Goal: Transaction & Acquisition: Purchase product/service

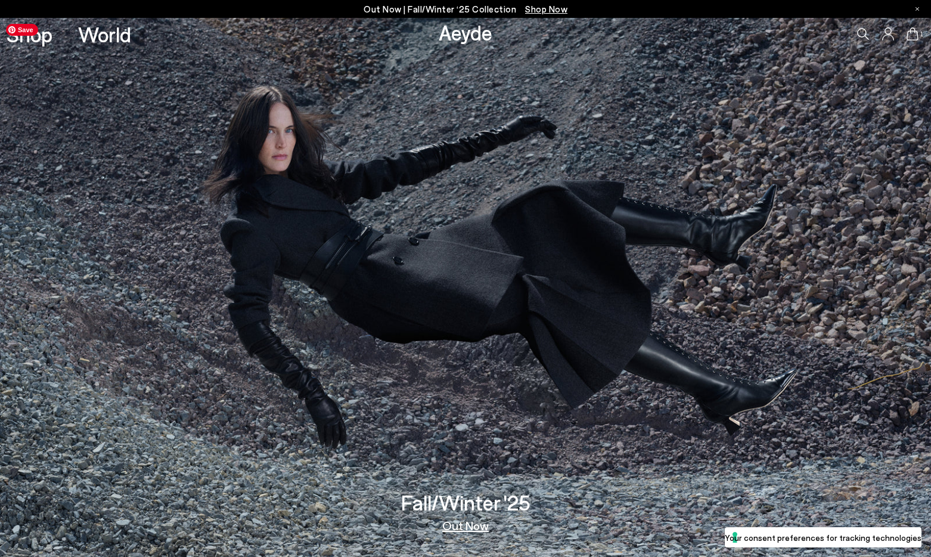
click at [859, 33] on icon at bounding box center [863, 34] width 12 height 12
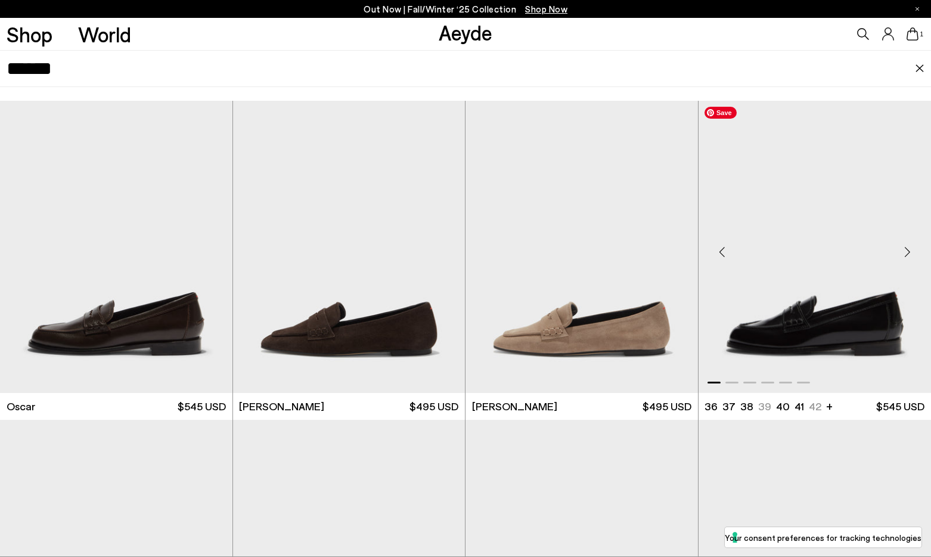
scroll to position [256, 0]
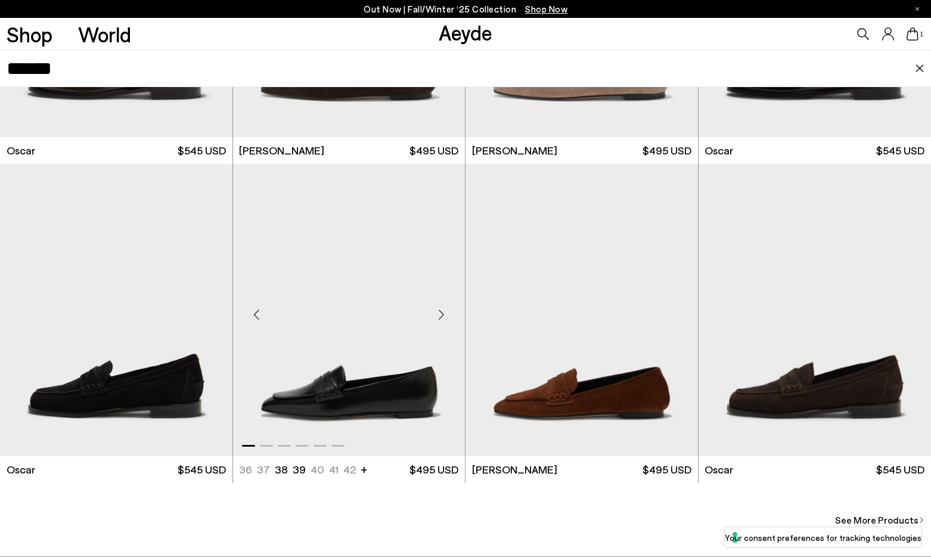
click at [450, 310] on div "Next slide" at bounding box center [441, 315] width 36 height 36
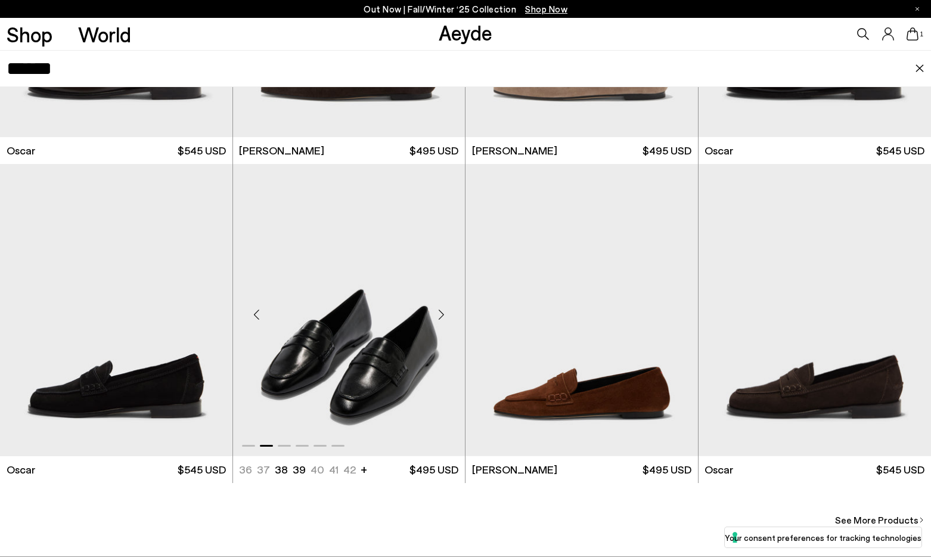
click at [447, 311] on div "Next slide" at bounding box center [441, 315] width 36 height 36
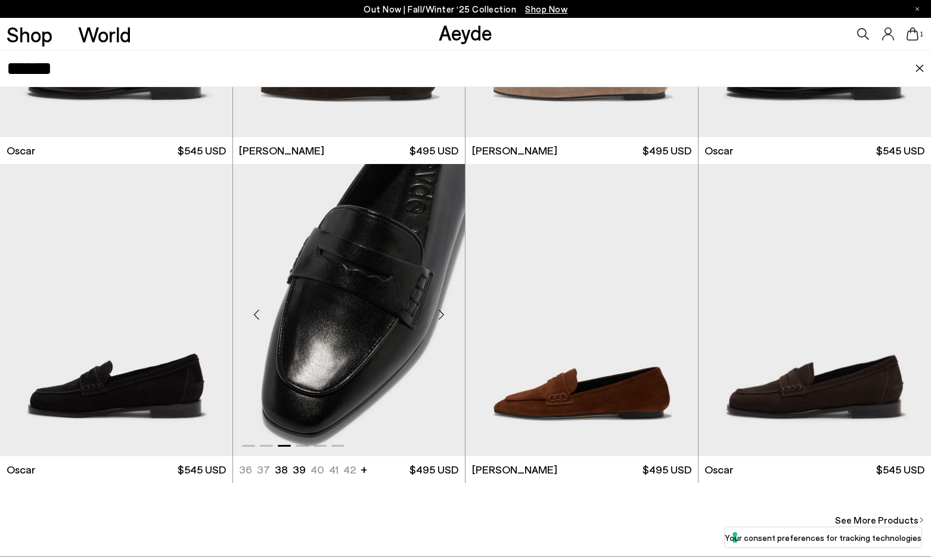
click at [447, 311] on div "Next slide" at bounding box center [441, 315] width 36 height 36
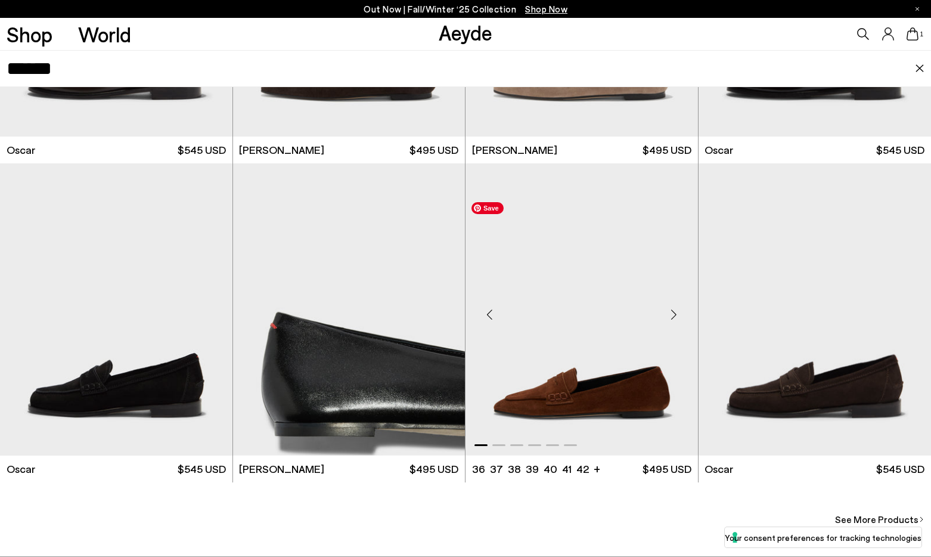
scroll to position [447, 0]
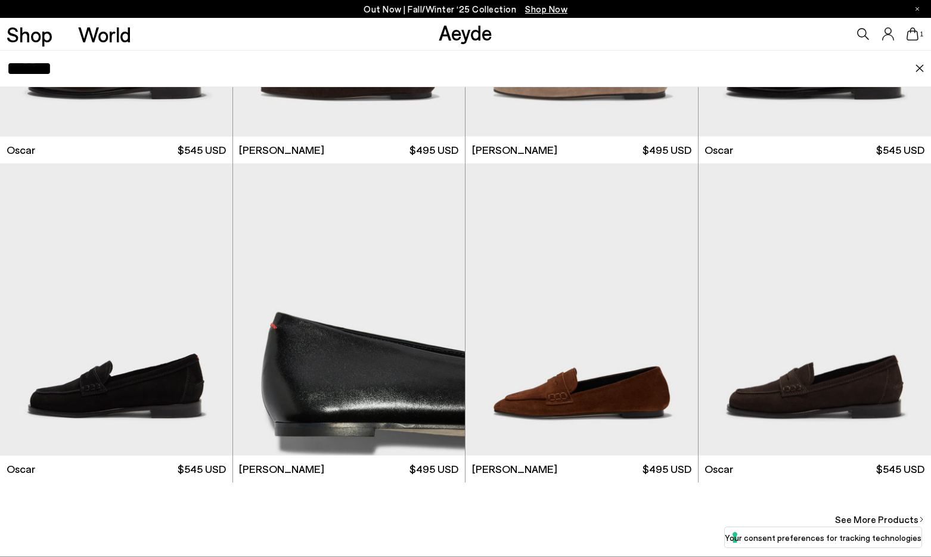
click at [872, 35] on div "1" at bounding box center [776, 34] width 311 height 32
click at [865, 34] on icon at bounding box center [863, 34] width 12 height 12
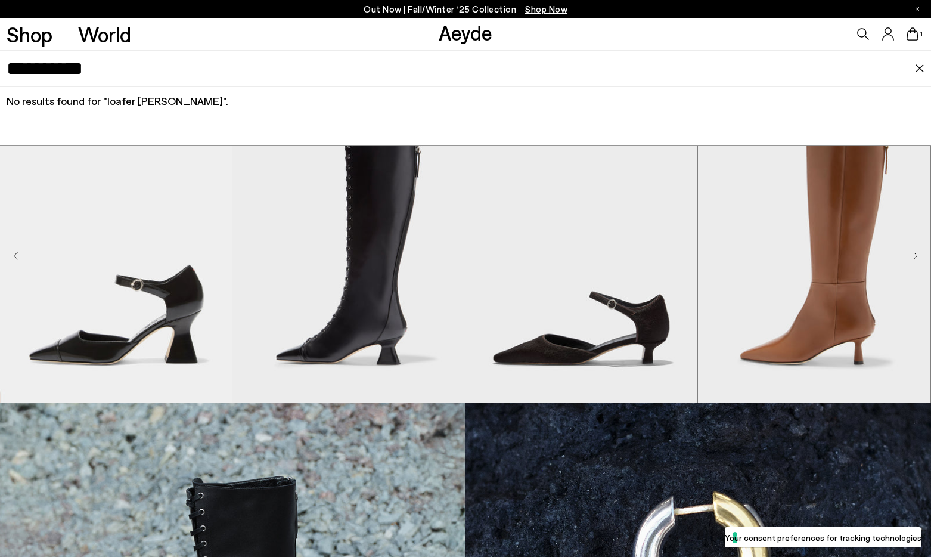
drag, startPoint x: 112, startPoint y: 75, endPoint x: -47, endPoint y: 72, distance: 158.6
type input "****"
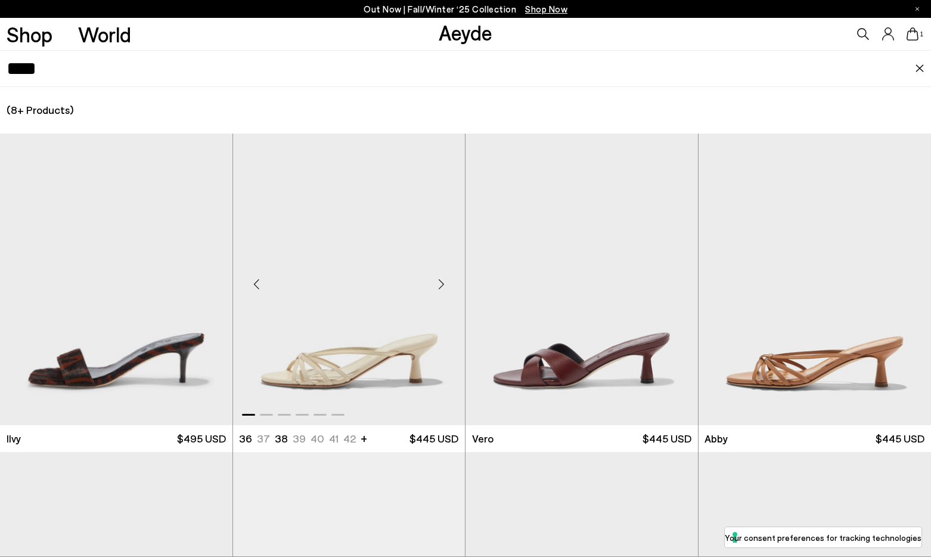
scroll to position [838, 0]
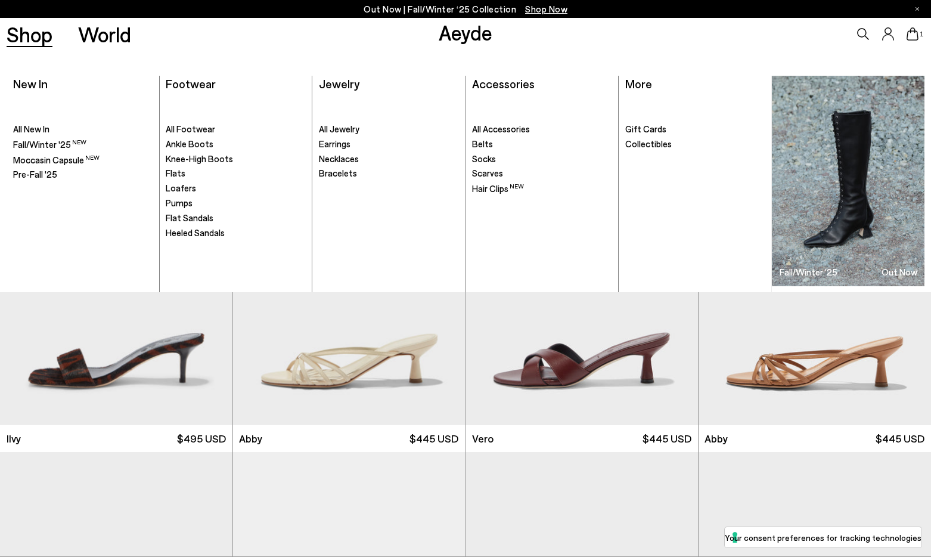
click at [32, 30] on link "Shop" at bounding box center [30, 34] width 46 height 21
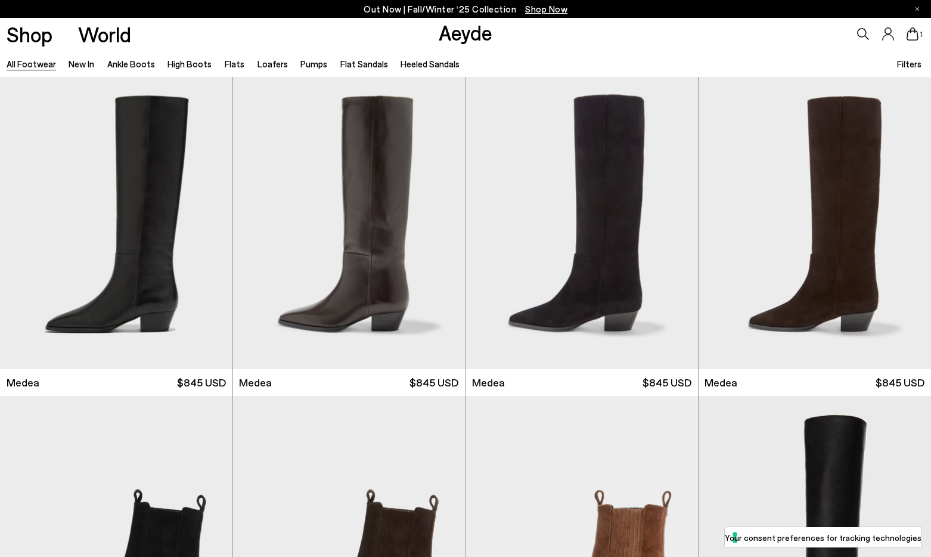
click at [859, 32] on icon at bounding box center [863, 34] width 12 height 12
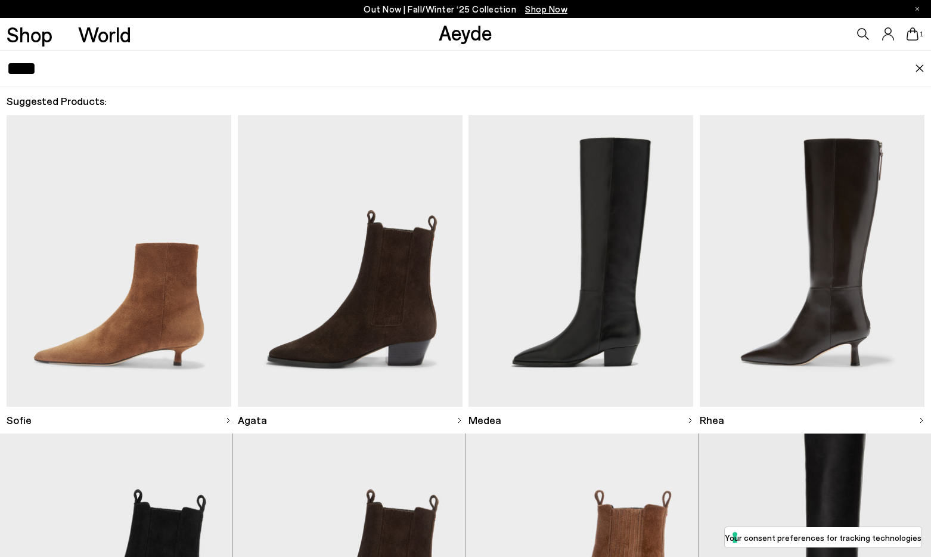
type input "****"
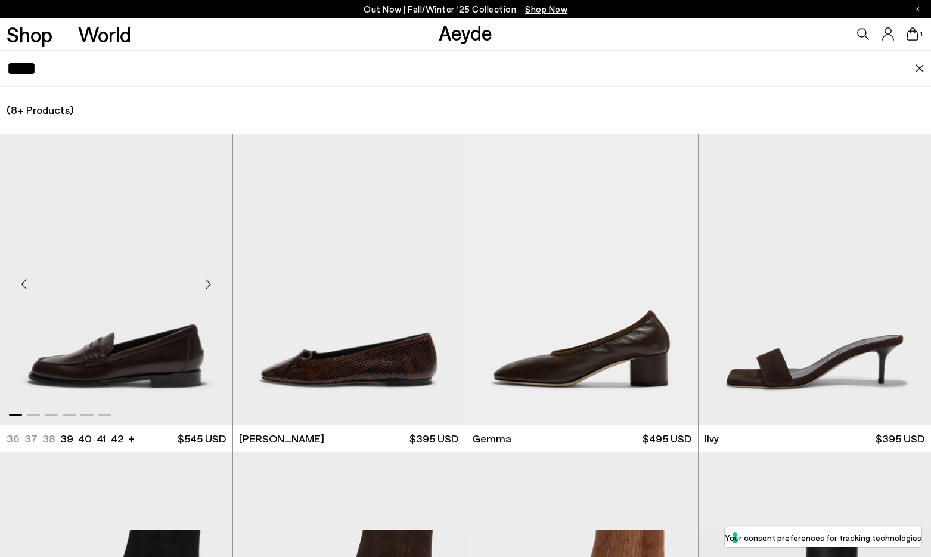
scroll to position [315, 0]
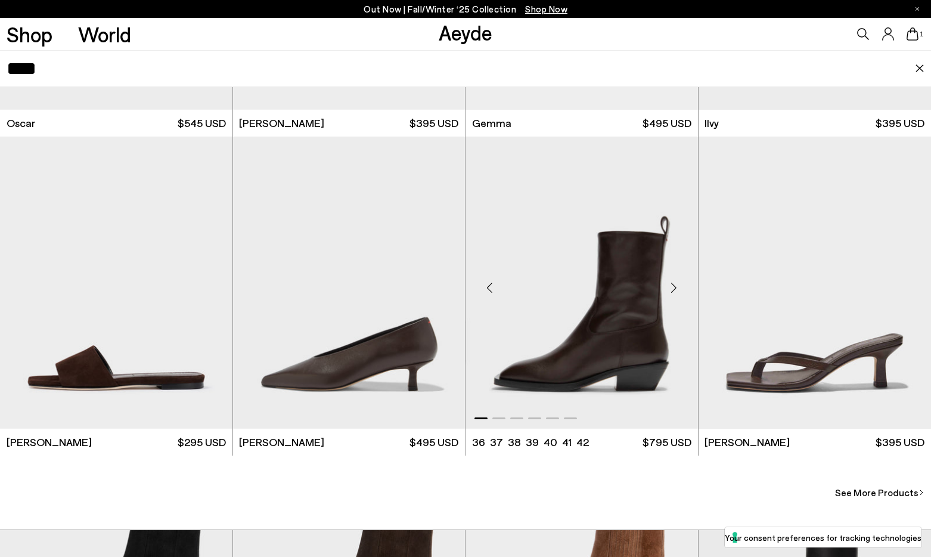
click at [677, 289] on div "Next slide" at bounding box center [674, 287] width 36 height 36
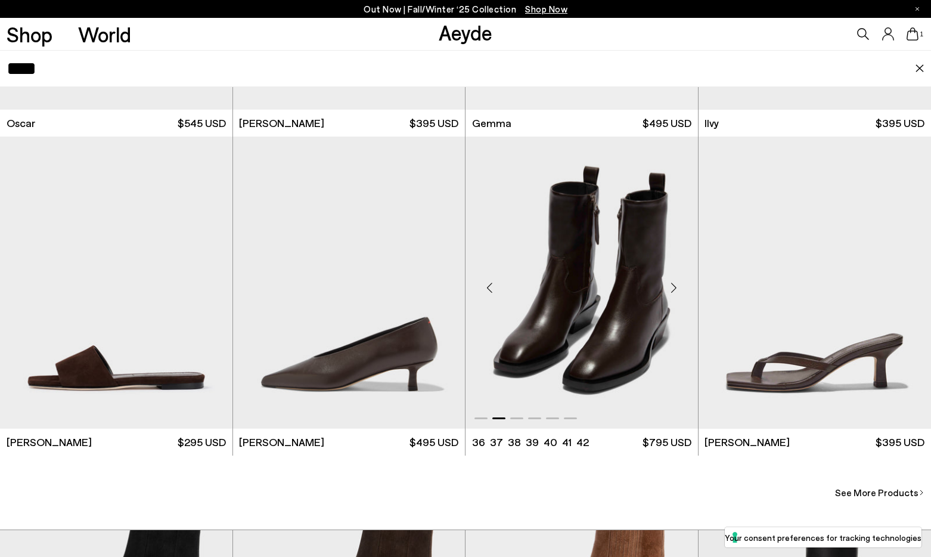
click at [676, 286] on div "Next slide" at bounding box center [674, 287] width 36 height 36
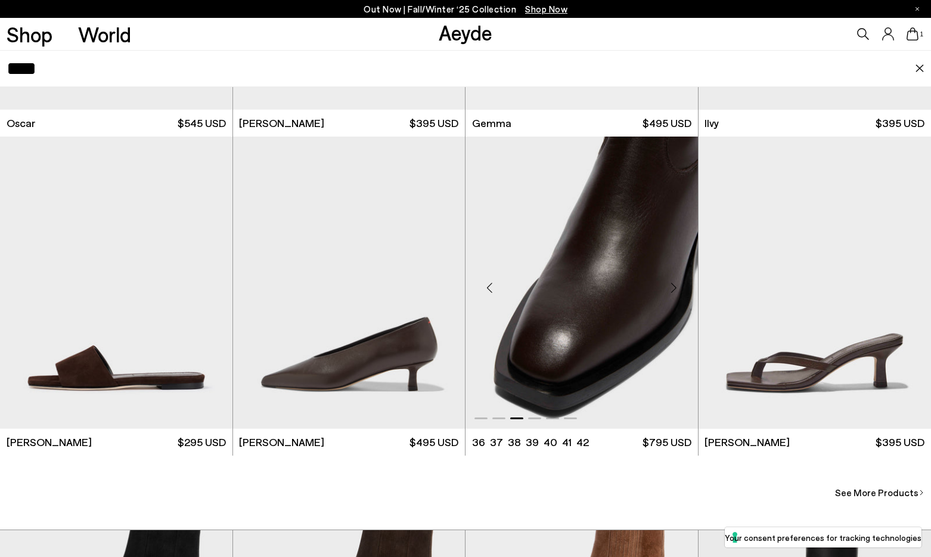
click at [676, 286] on div "Next slide" at bounding box center [674, 287] width 36 height 36
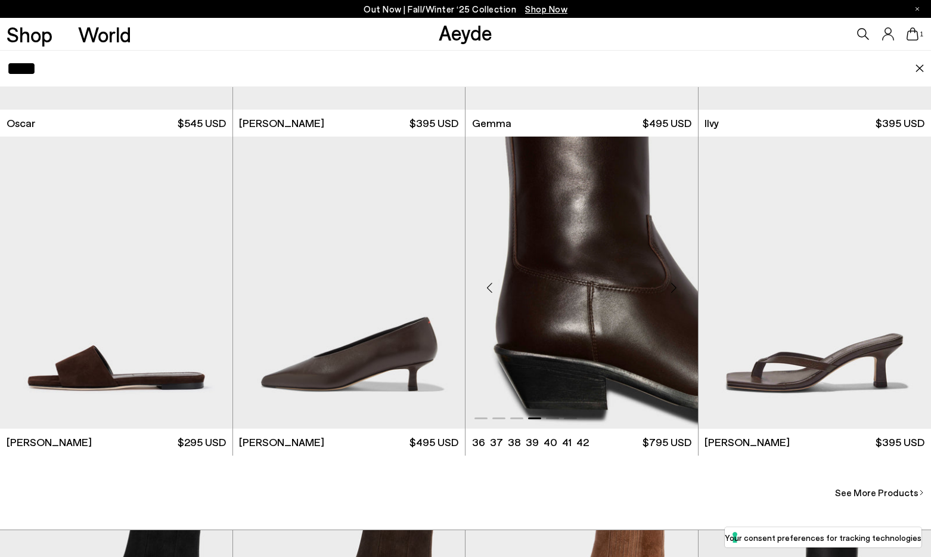
click at [676, 286] on div "Next slide" at bounding box center [674, 287] width 36 height 36
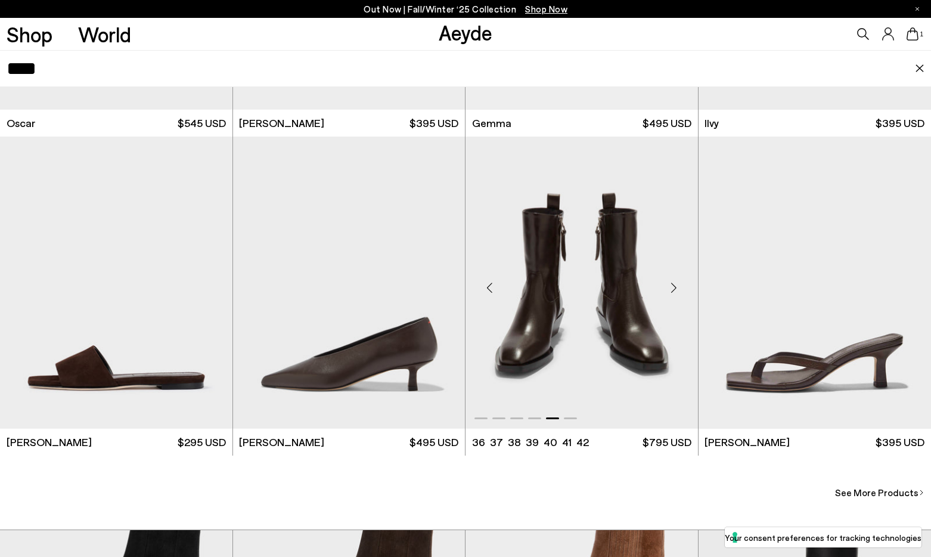
click at [676, 286] on div "Next slide" at bounding box center [674, 287] width 36 height 36
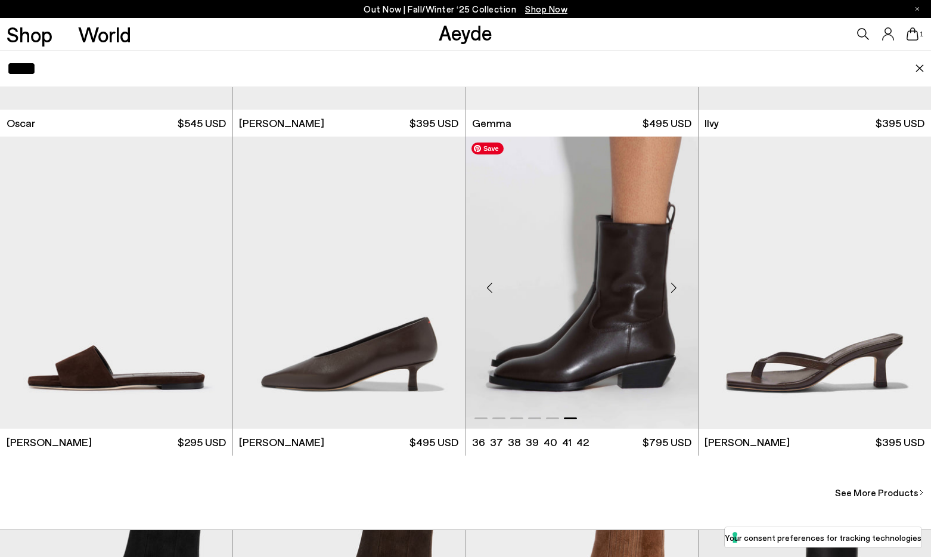
click at [584, 286] on img "6 / 6" at bounding box center [582, 283] width 233 height 292
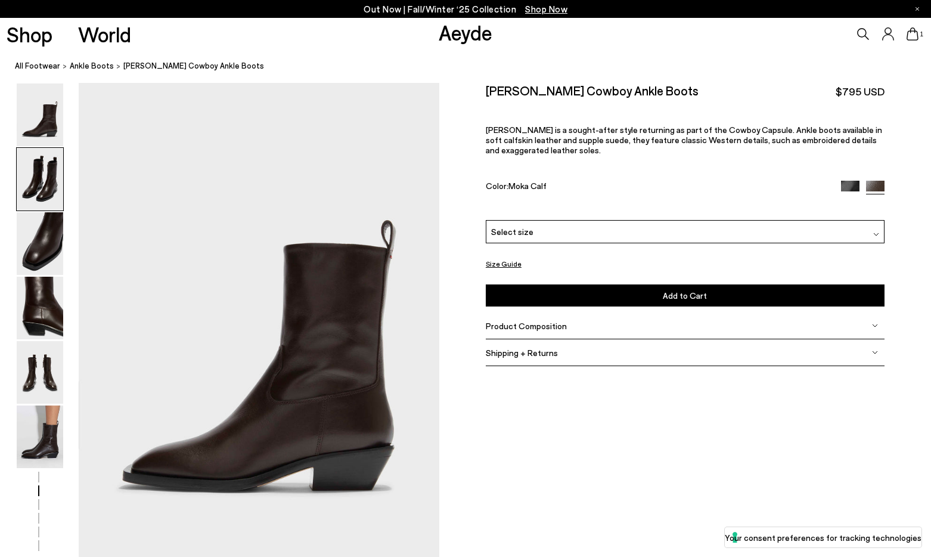
scroll to position [1132, 0]
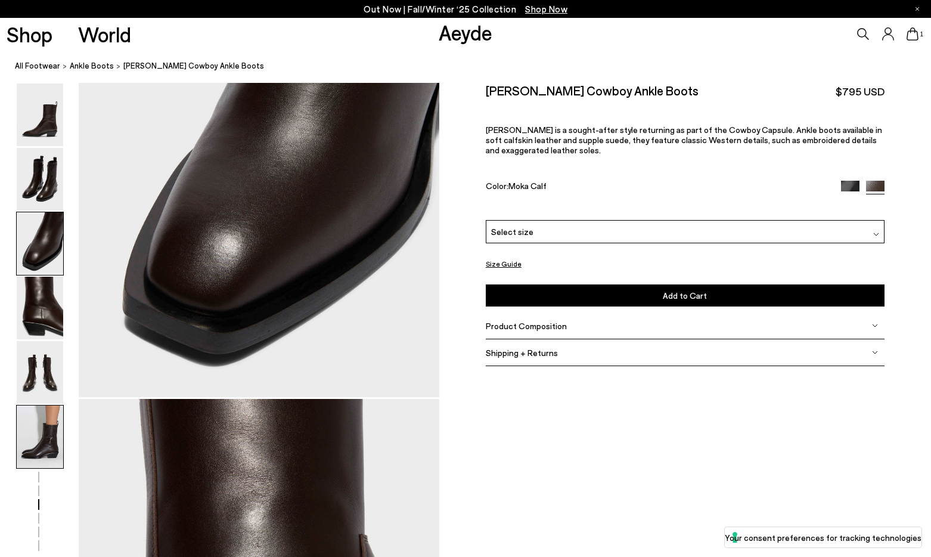
click at [42, 442] on img at bounding box center [40, 436] width 47 height 63
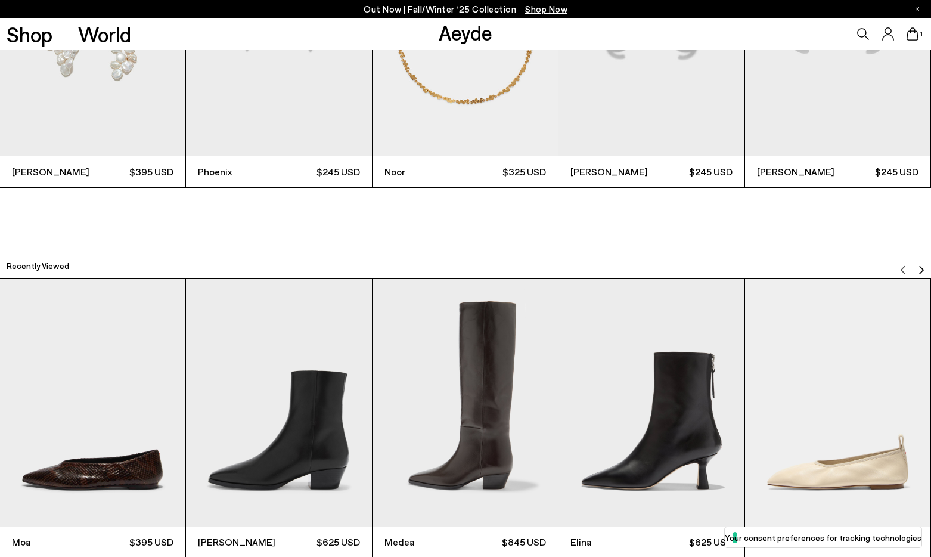
scroll to position [3836, 0]
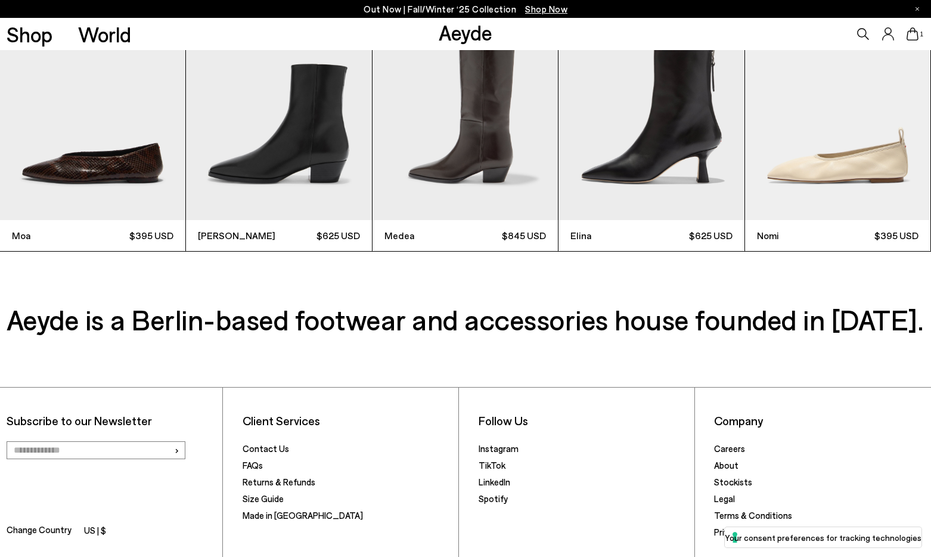
click at [61, 166] on img "1 / 9" at bounding box center [92, 96] width 185 height 247
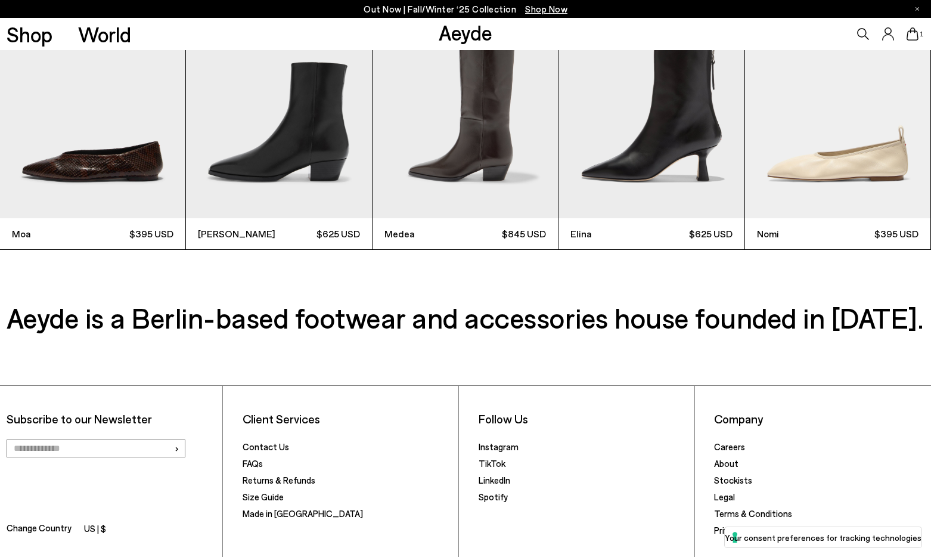
scroll to position [3835, 0]
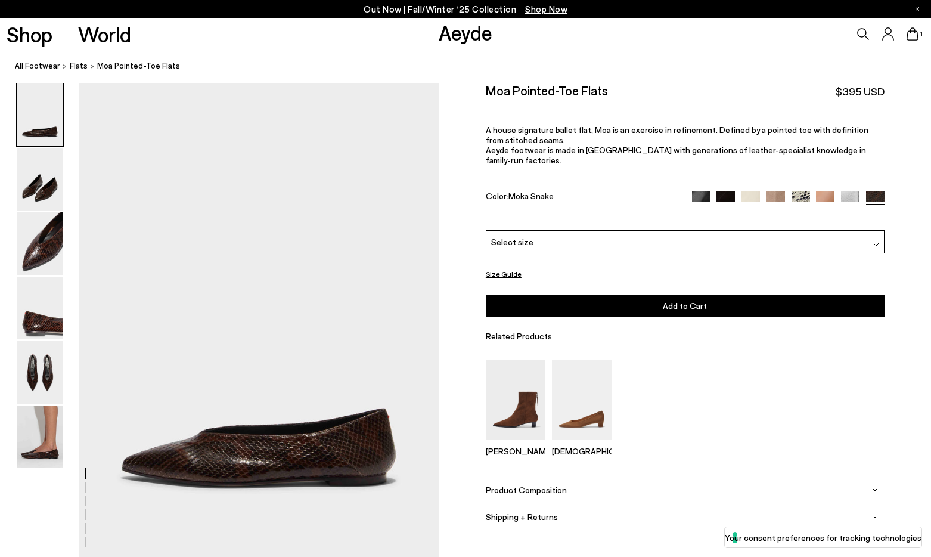
click at [581, 234] on div "Select size" at bounding box center [685, 241] width 399 height 23
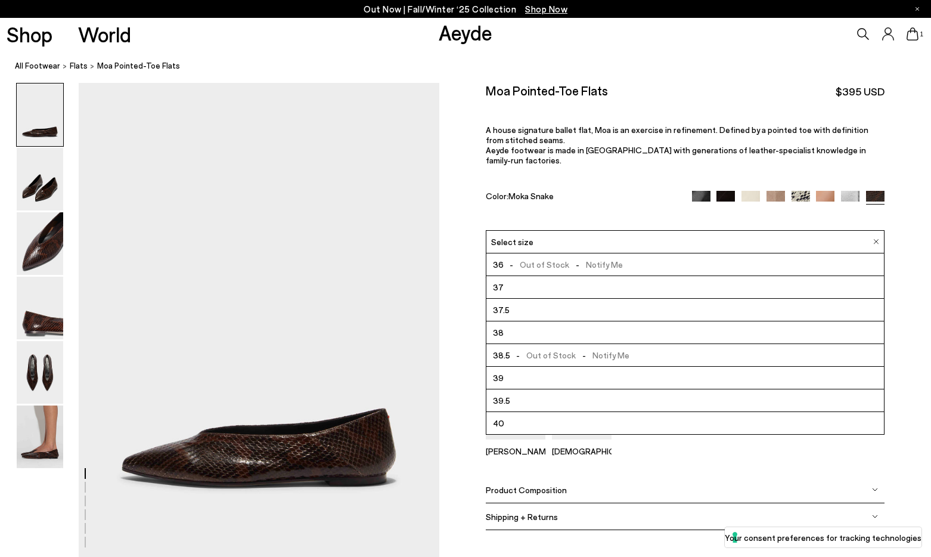
click at [531, 389] on li "39.5" at bounding box center [686, 400] width 398 height 23
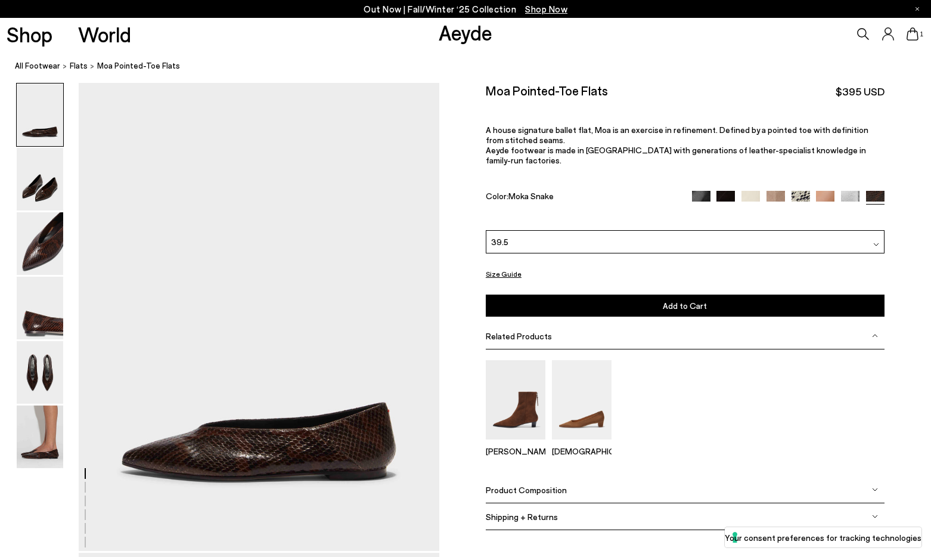
scroll to position [8, 0]
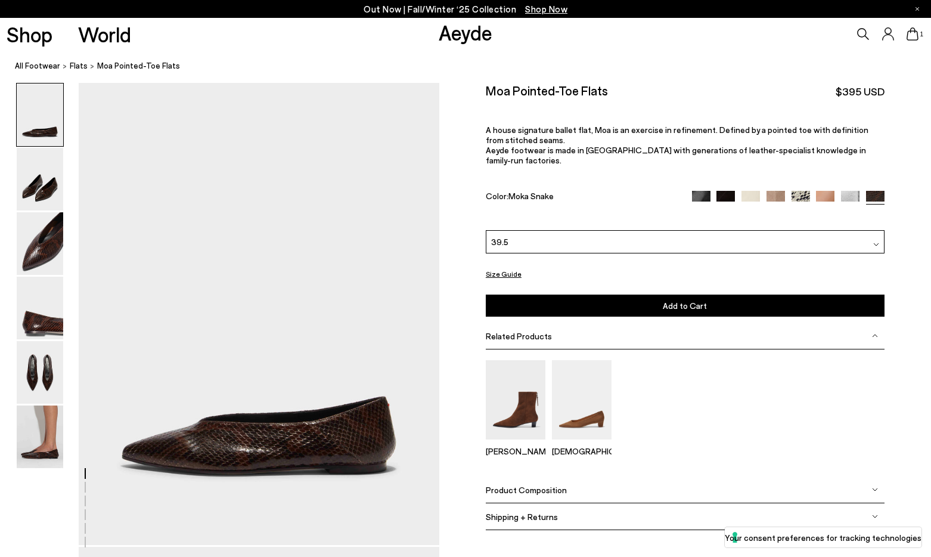
click at [661, 294] on button "Add to Cart Select a Size First" at bounding box center [685, 305] width 399 height 22
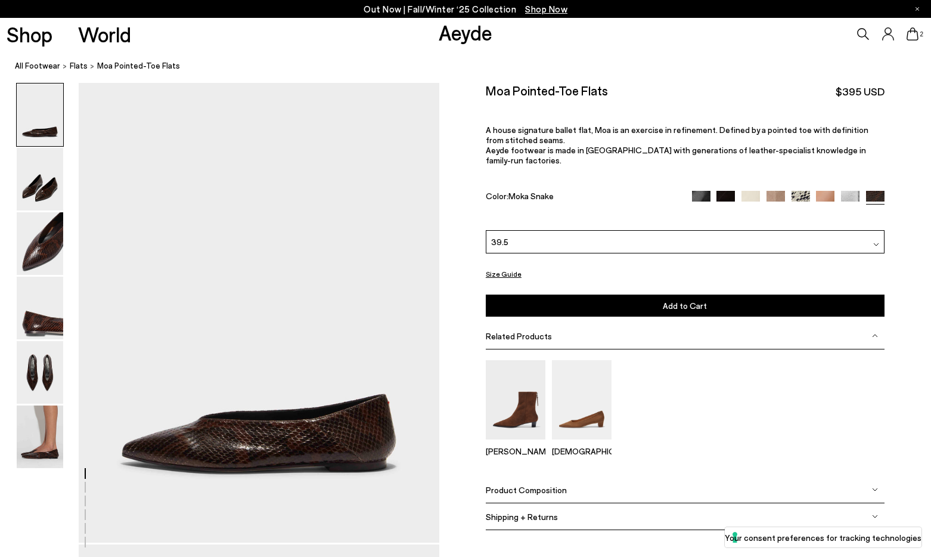
click at [911, 36] on icon at bounding box center [913, 33] width 12 height 13
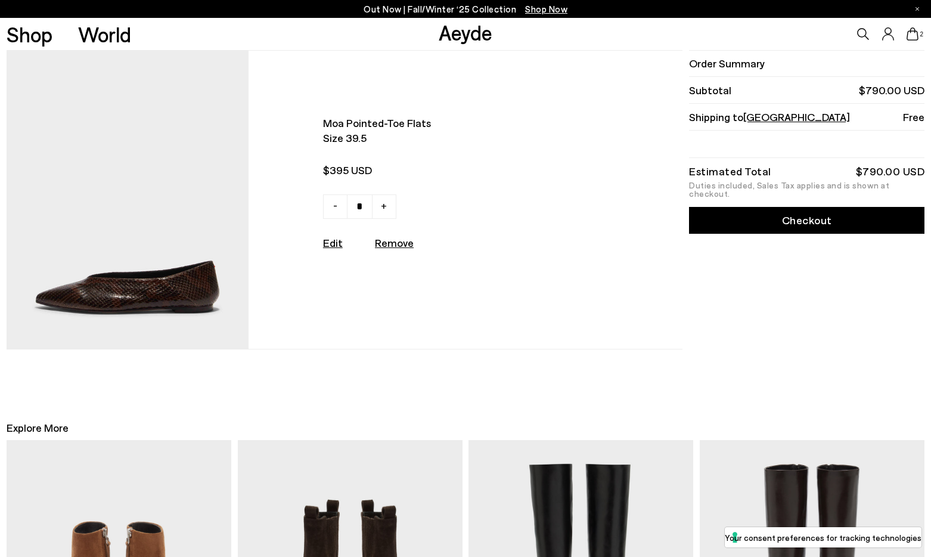
click at [334, 212] on span "-" at bounding box center [335, 205] width 4 height 14
type input "*"
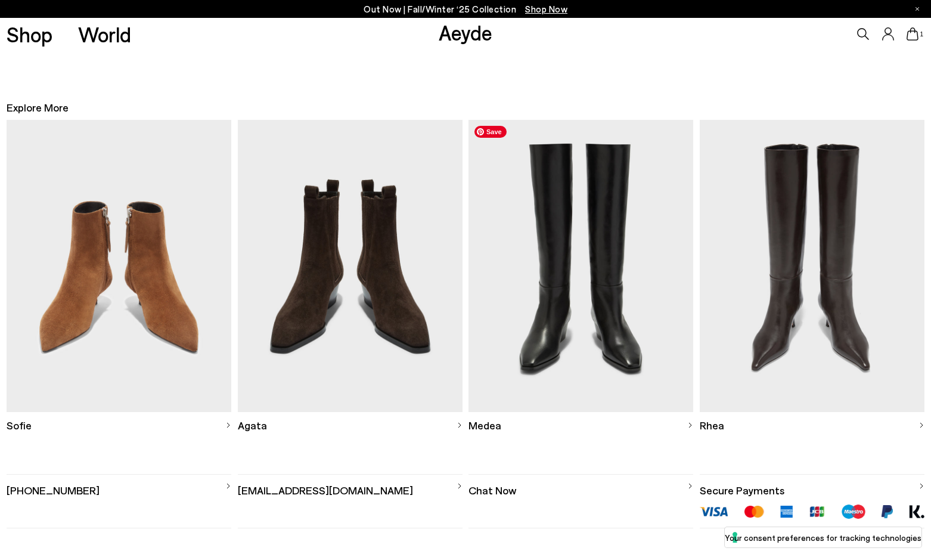
scroll to position [345, 0]
